Goal: Task Accomplishment & Management: Manage account settings

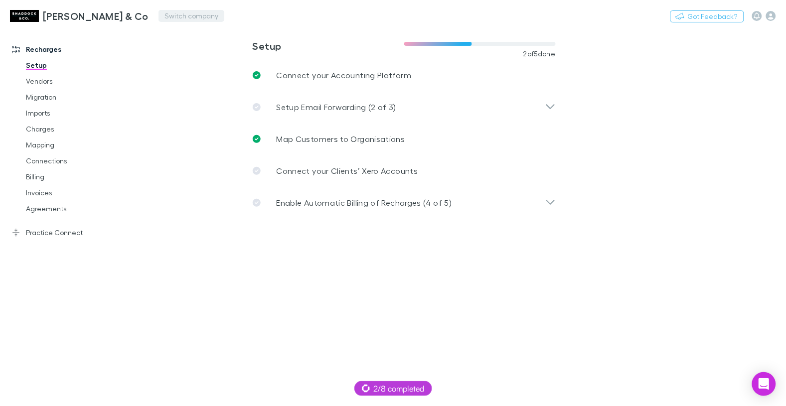
click at [159, 12] on button "Switch company" at bounding box center [192, 16] width 66 height 12
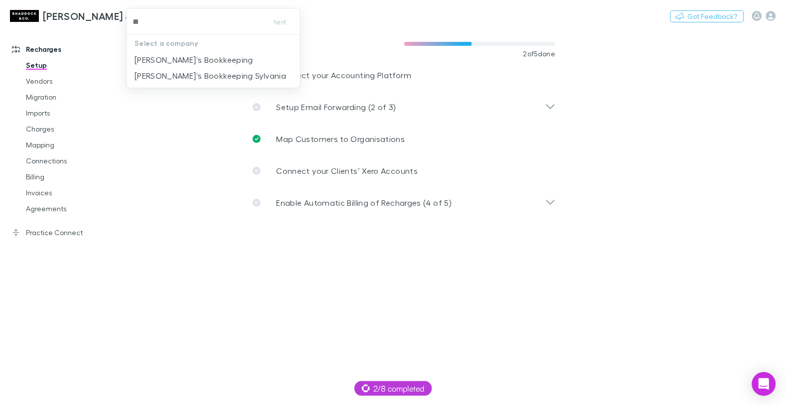
type input "***"
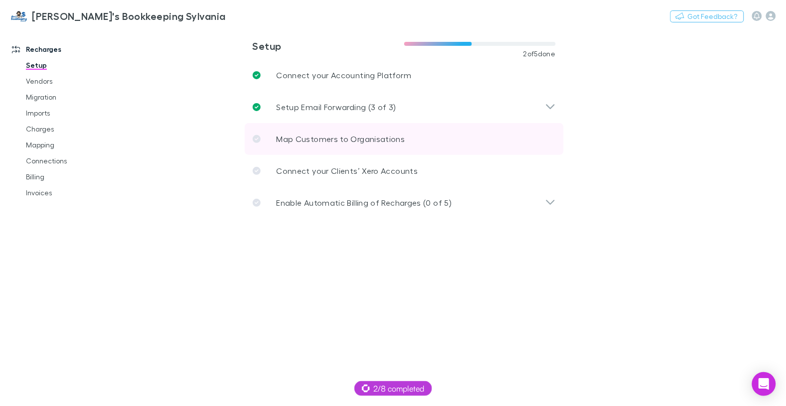
click at [319, 140] on p "Map Customers to Organisations" at bounding box center [341, 139] width 129 height 12
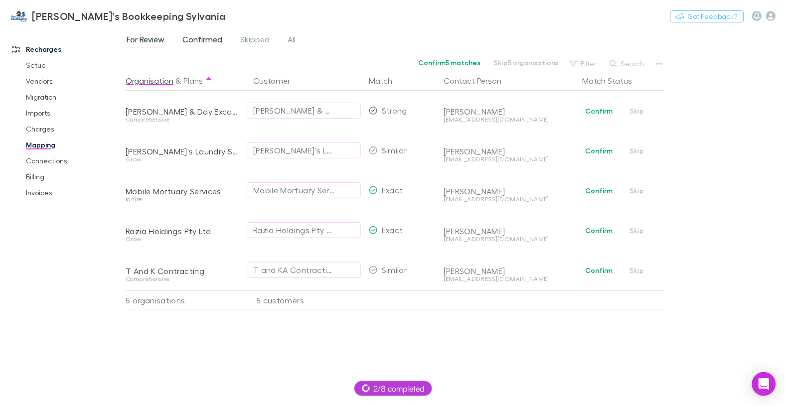
click at [192, 36] on span "Confirmed" at bounding box center [203, 40] width 40 height 13
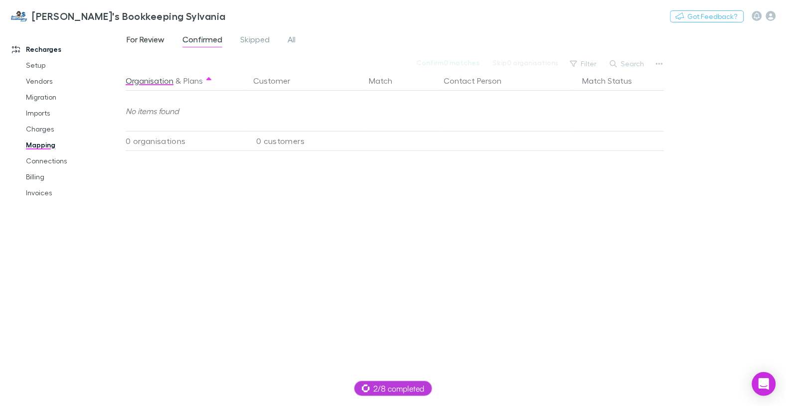
click at [160, 40] on span "For Review" at bounding box center [146, 40] width 38 height 13
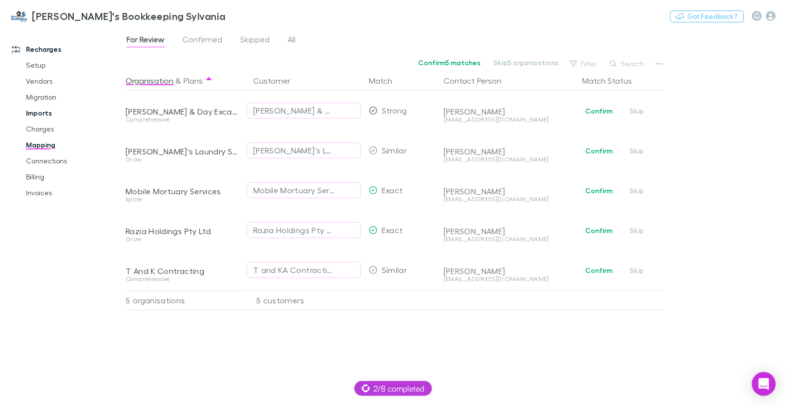
click at [49, 115] on link "Imports" at bounding box center [70, 113] width 108 height 16
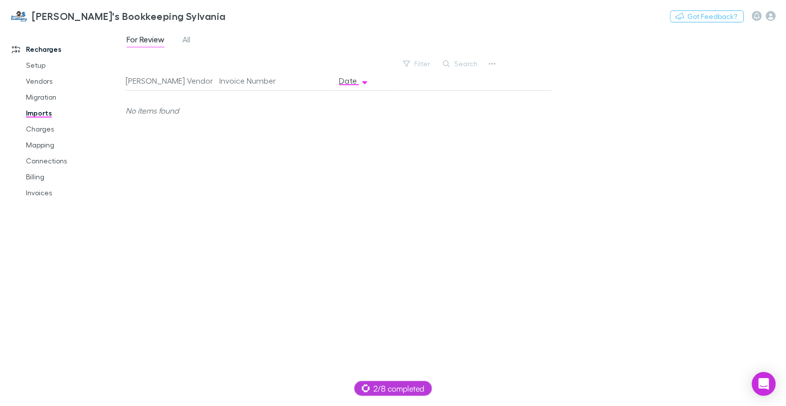
click at [181, 39] on div "For Review All" at bounding box center [163, 41] width 74 height 16
click at [185, 39] on span "All" at bounding box center [187, 40] width 8 height 13
drag, startPoint x: 28, startPoint y: 128, endPoint x: 123, endPoint y: 105, distance: 98.0
click at [28, 128] on link "Charges" at bounding box center [70, 129] width 108 height 16
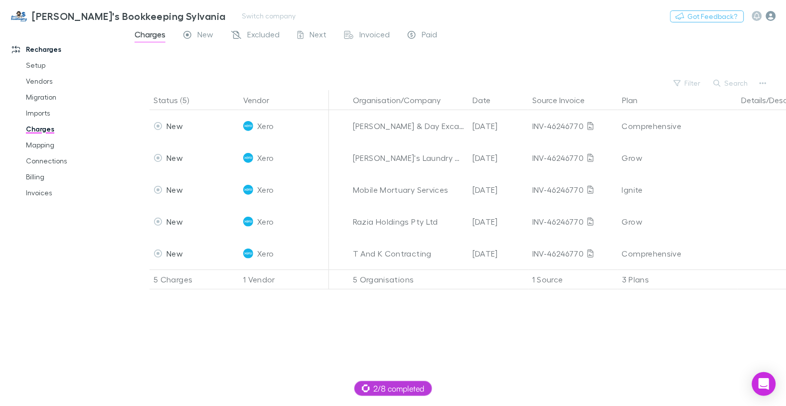
click at [772, 18] on icon "button" at bounding box center [771, 16] width 10 height 10
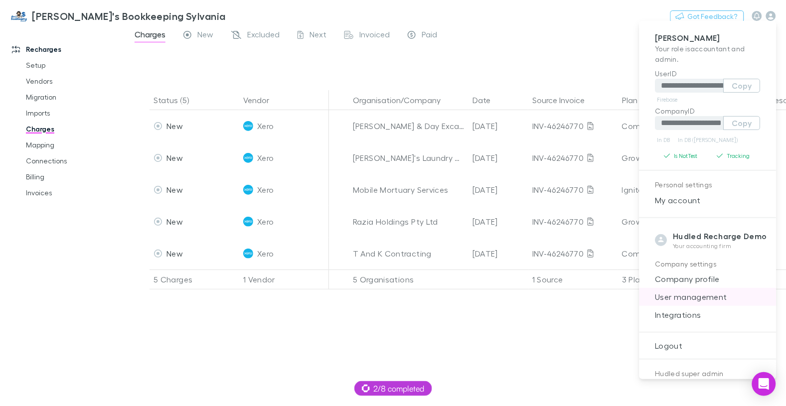
scroll to position [35, 0]
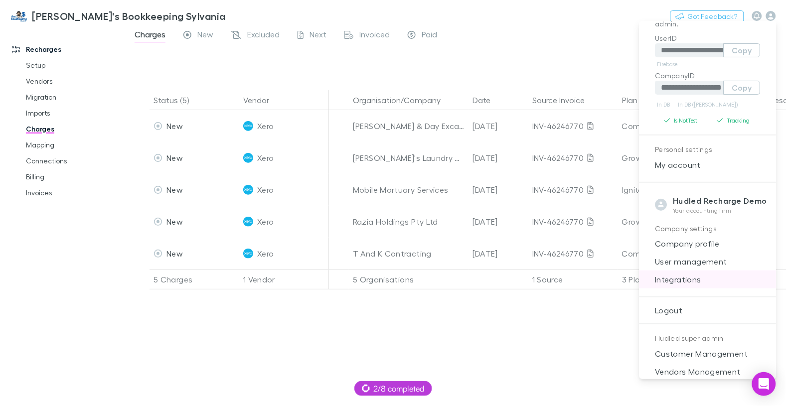
click at [691, 284] on span "Integrations" at bounding box center [708, 280] width 121 height 12
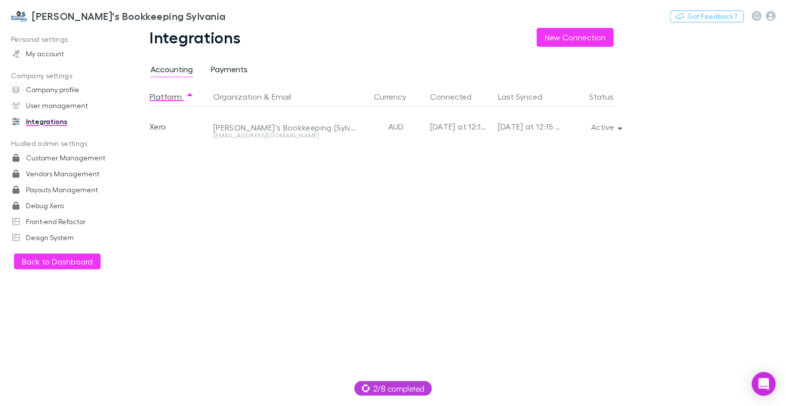
click at [239, 71] on span "Payments" at bounding box center [229, 70] width 37 height 13
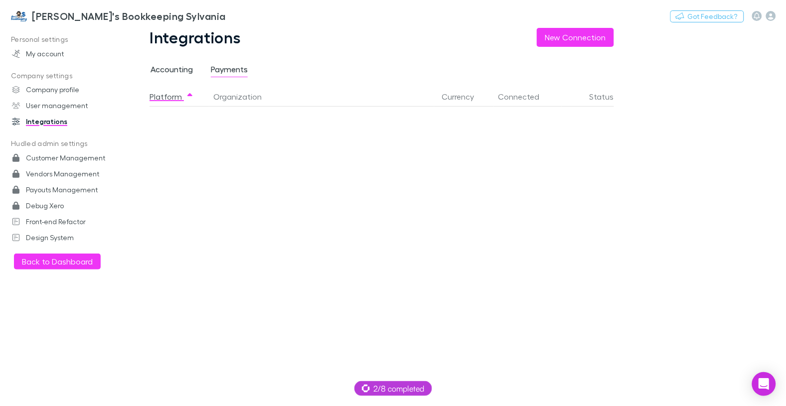
click at [188, 68] on span "Accounting" at bounding box center [172, 70] width 42 height 13
